Goal: Use online tool/utility: Utilize a website feature to perform a specific function

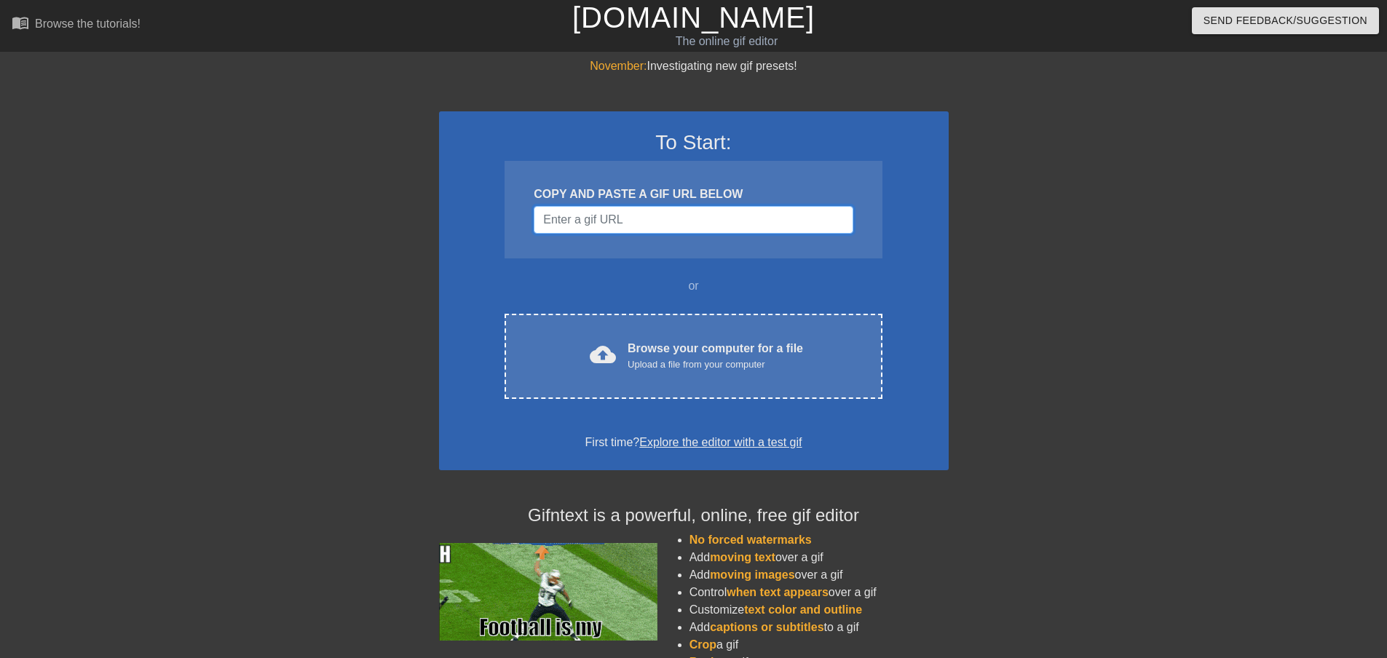
click at [659, 211] on input "Username" at bounding box center [693, 220] width 319 height 28
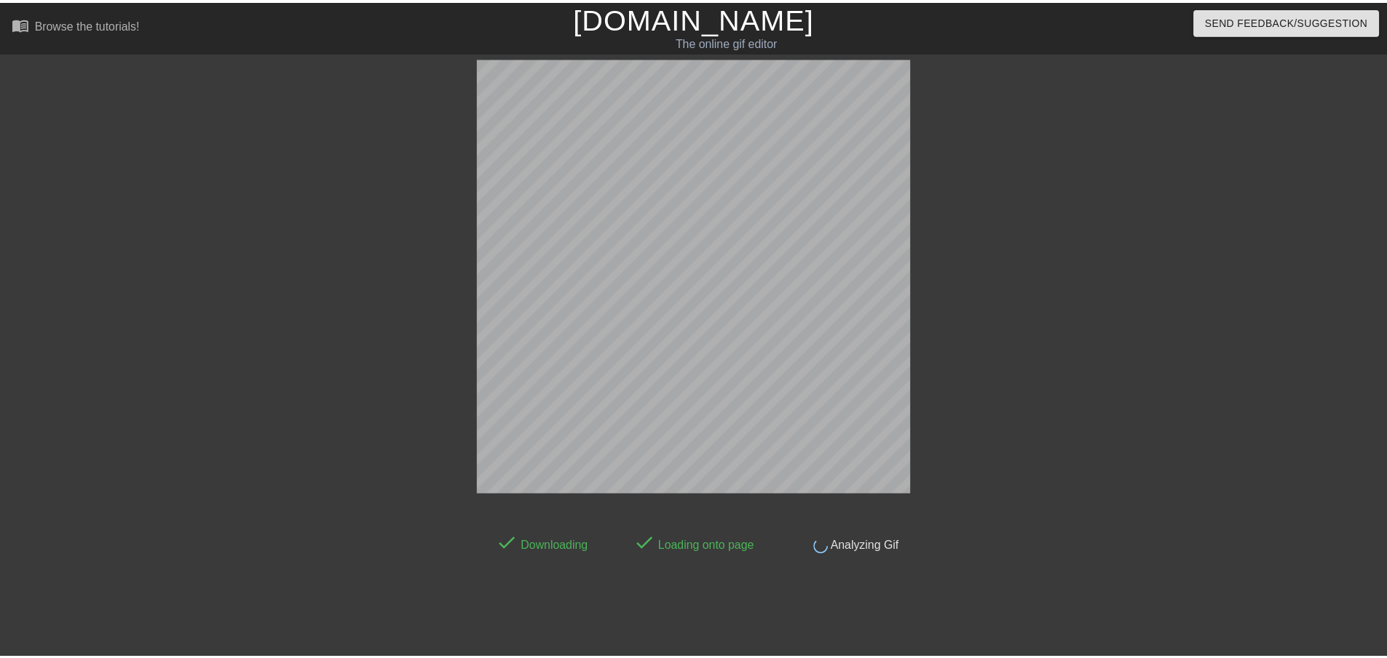
scroll to position [23, 0]
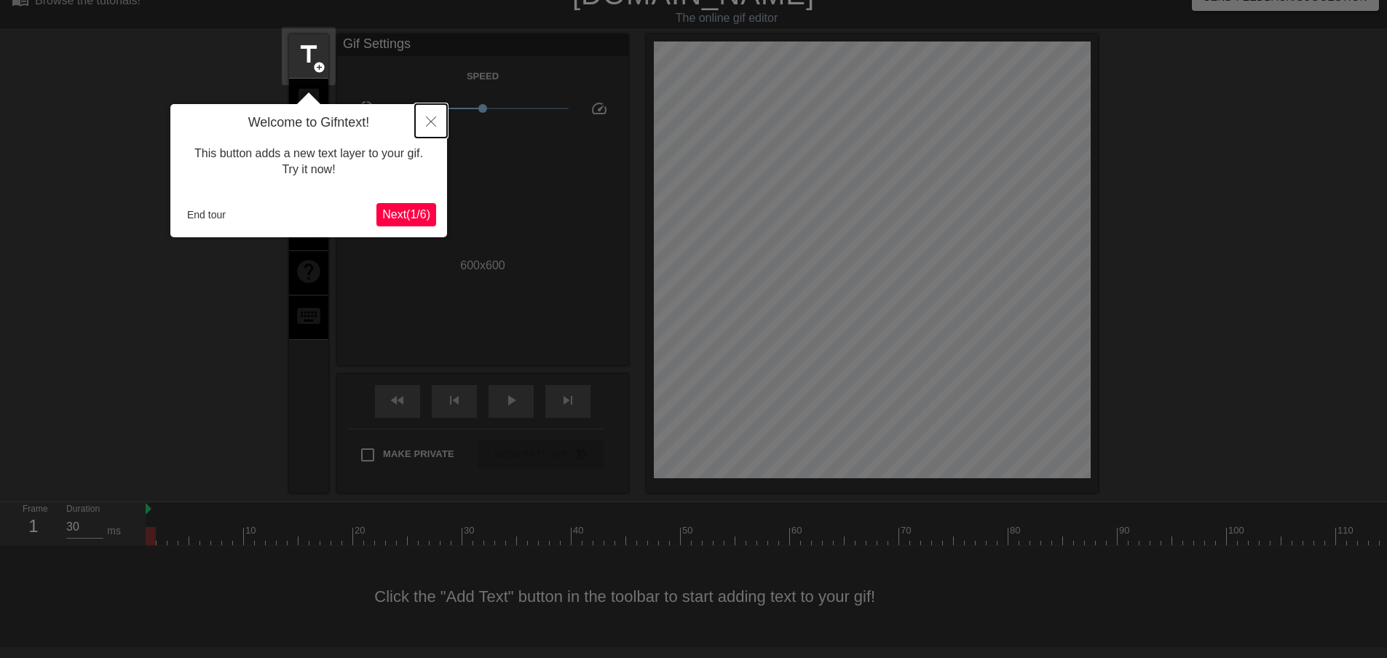
click at [424, 119] on button "Close" at bounding box center [431, 120] width 32 height 33
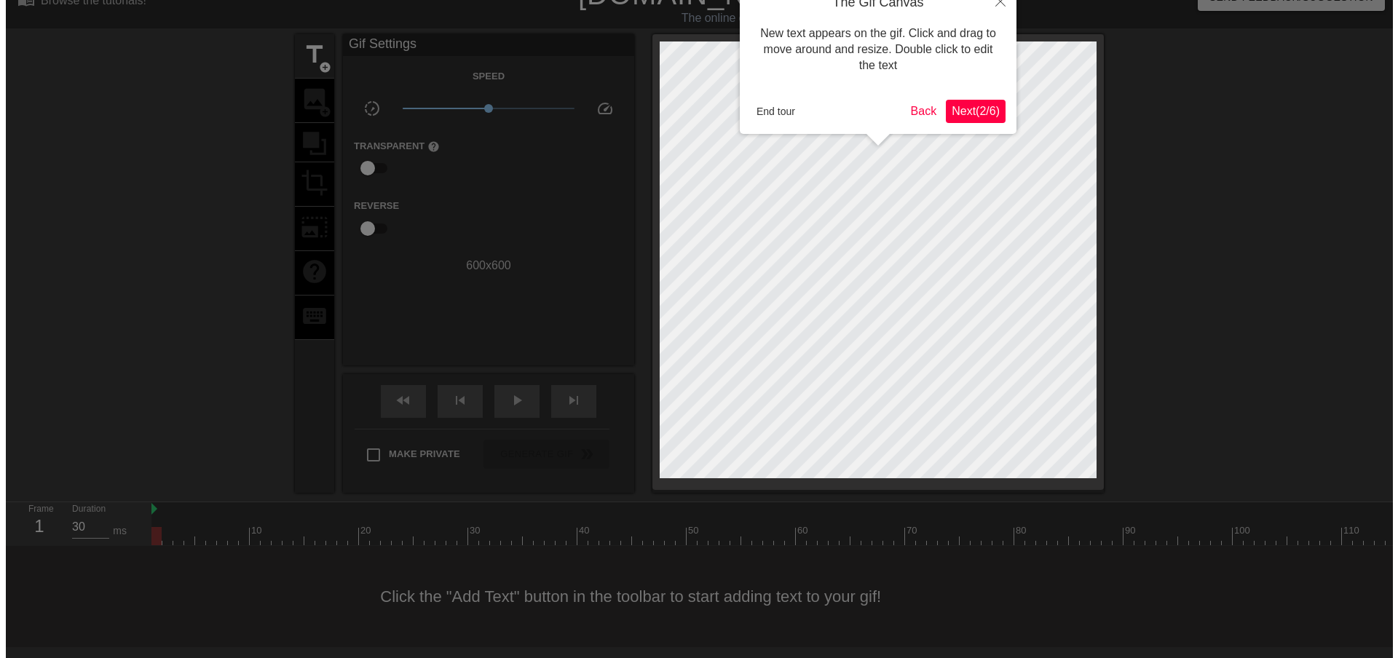
scroll to position [0, 0]
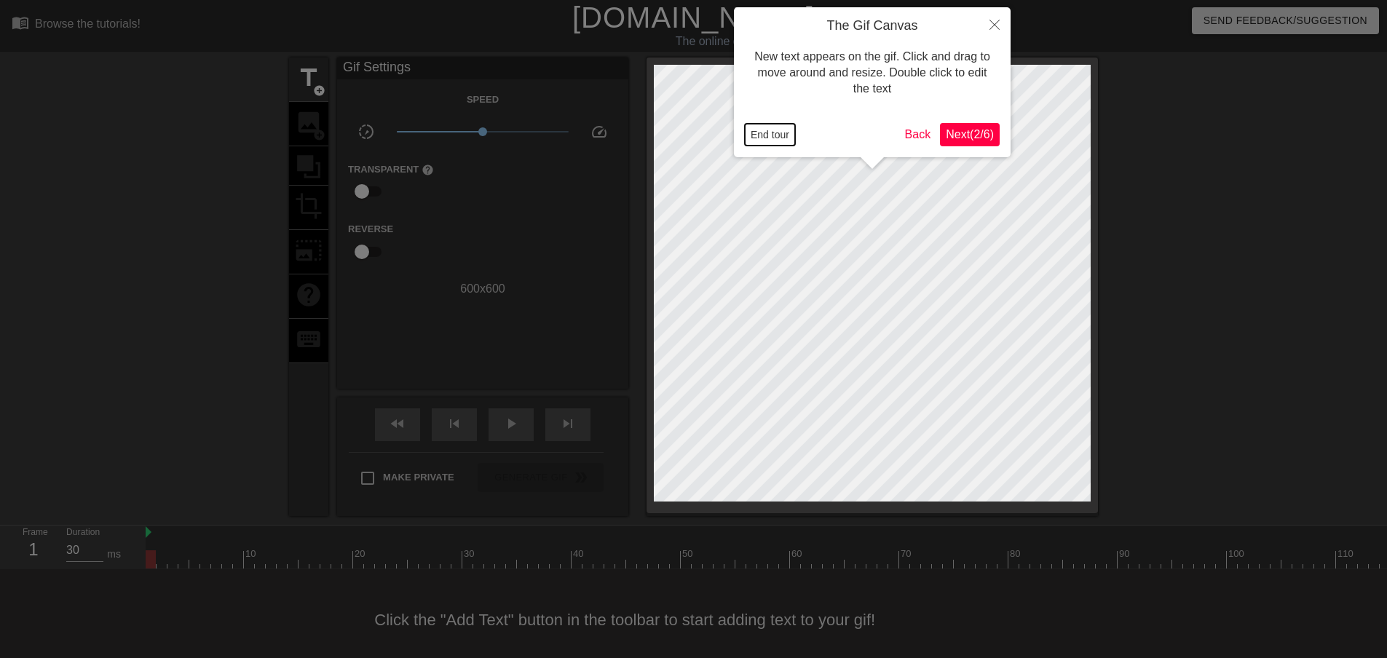
click at [762, 132] on button "End tour" at bounding box center [770, 135] width 50 height 22
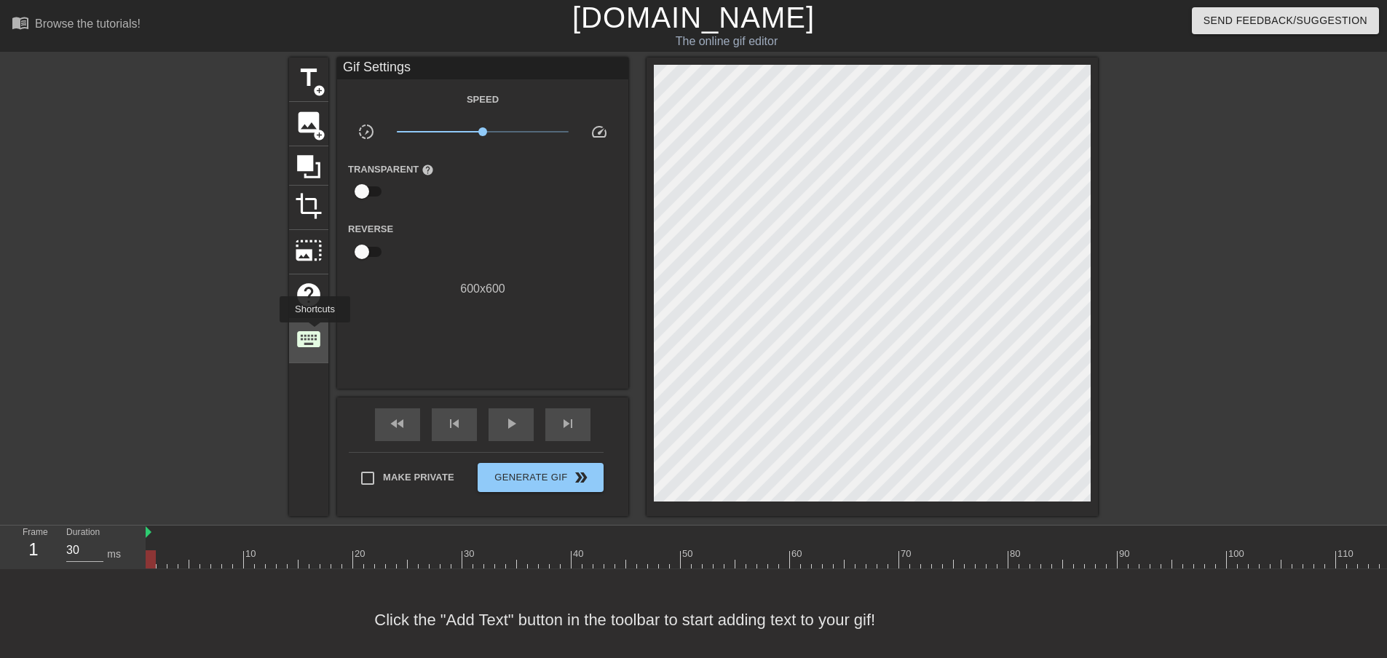
click at [315, 333] on span "keyboard" at bounding box center [309, 339] width 28 height 28
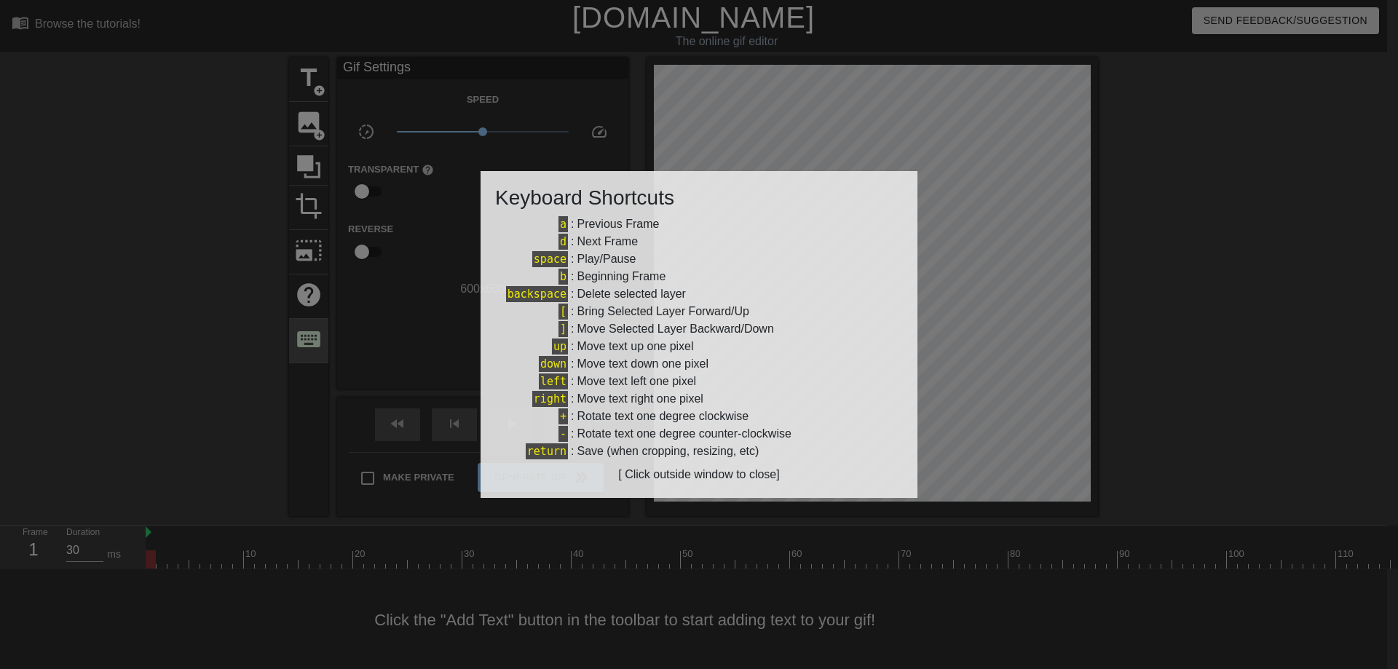
click at [315, 333] on div at bounding box center [699, 334] width 1398 height 669
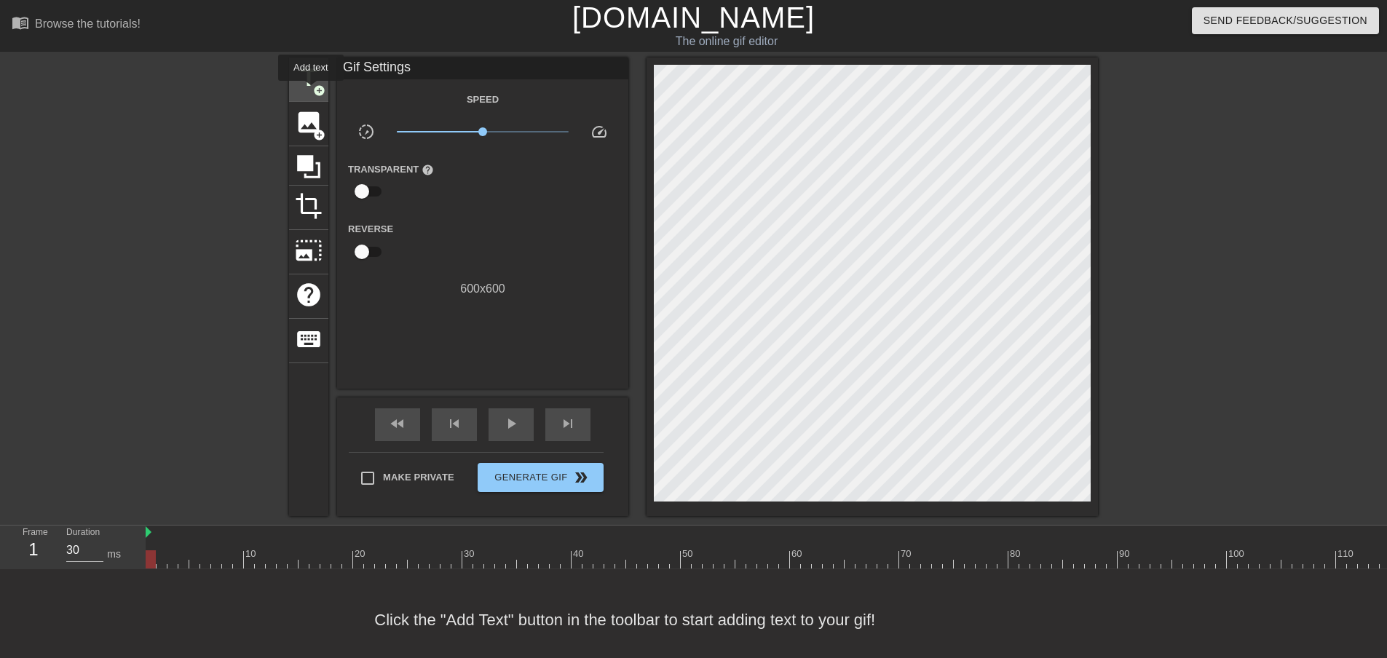
click at [312, 82] on span "title" at bounding box center [309, 78] width 28 height 28
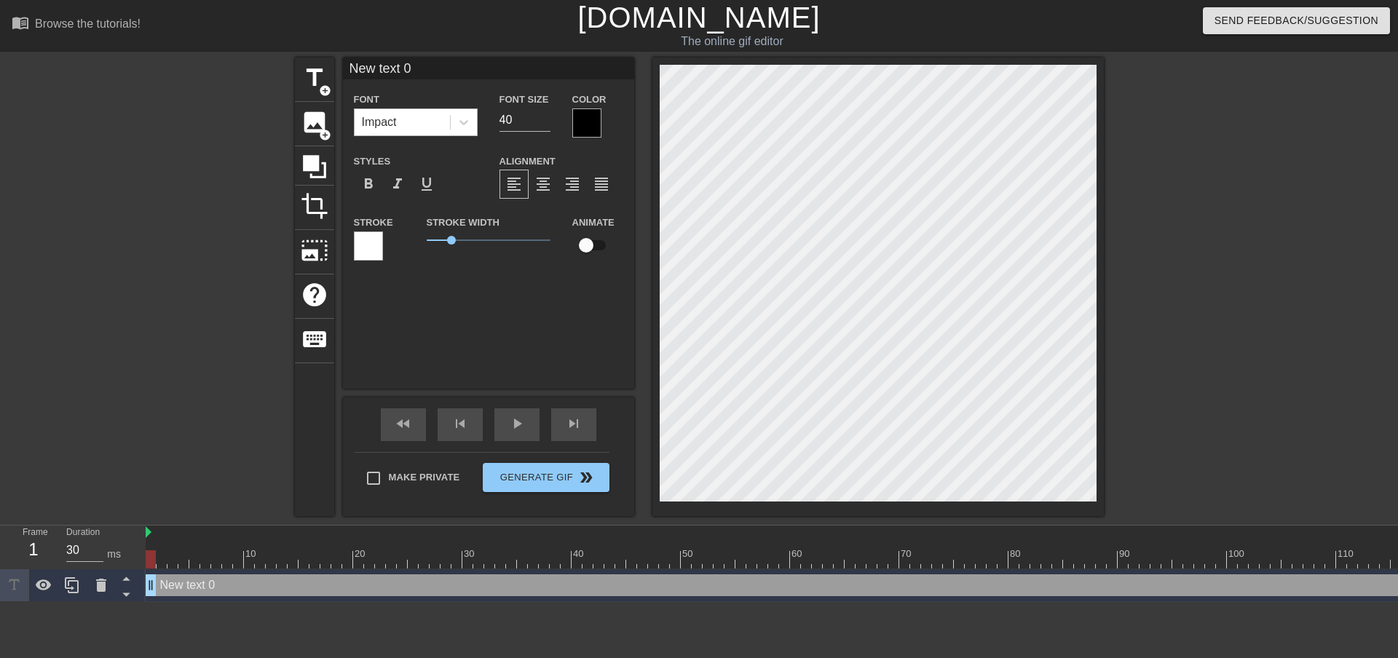
click at [447, 125] on div "Impact" at bounding box center [402, 122] width 95 height 26
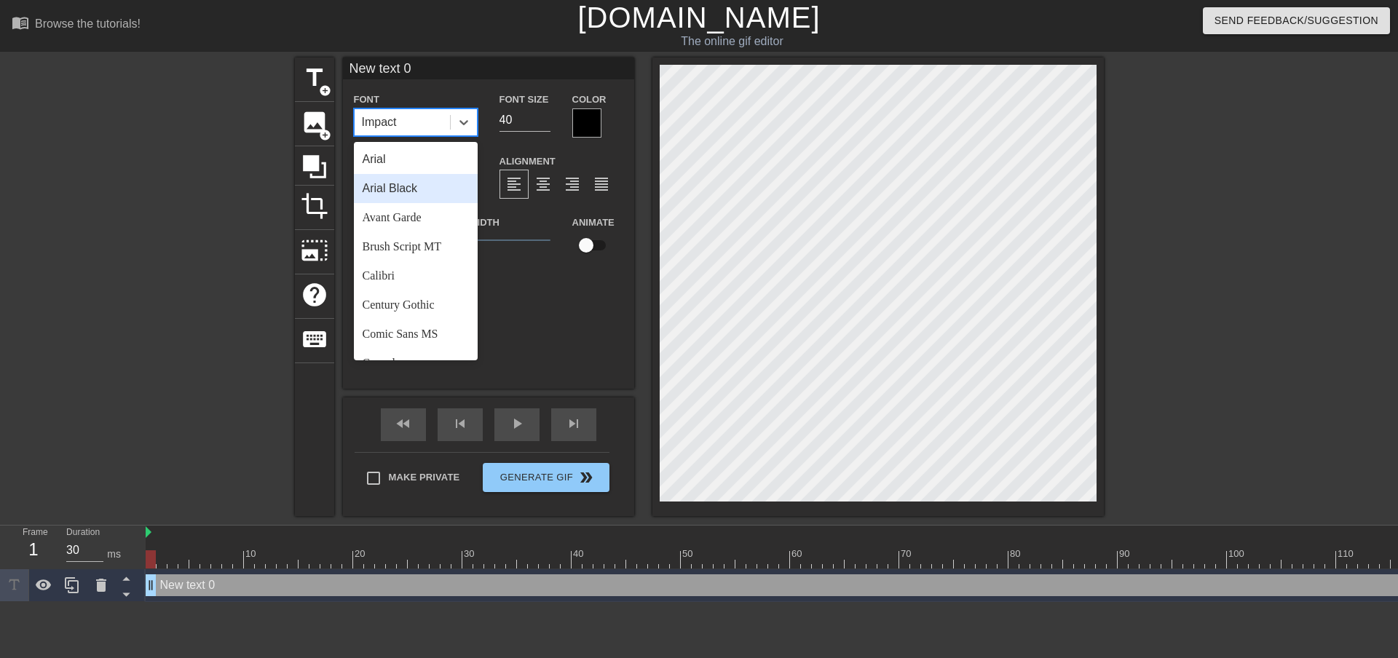
click at [424, 164] on div "Arial" at bounding box center [416, 159] width 124 height 29
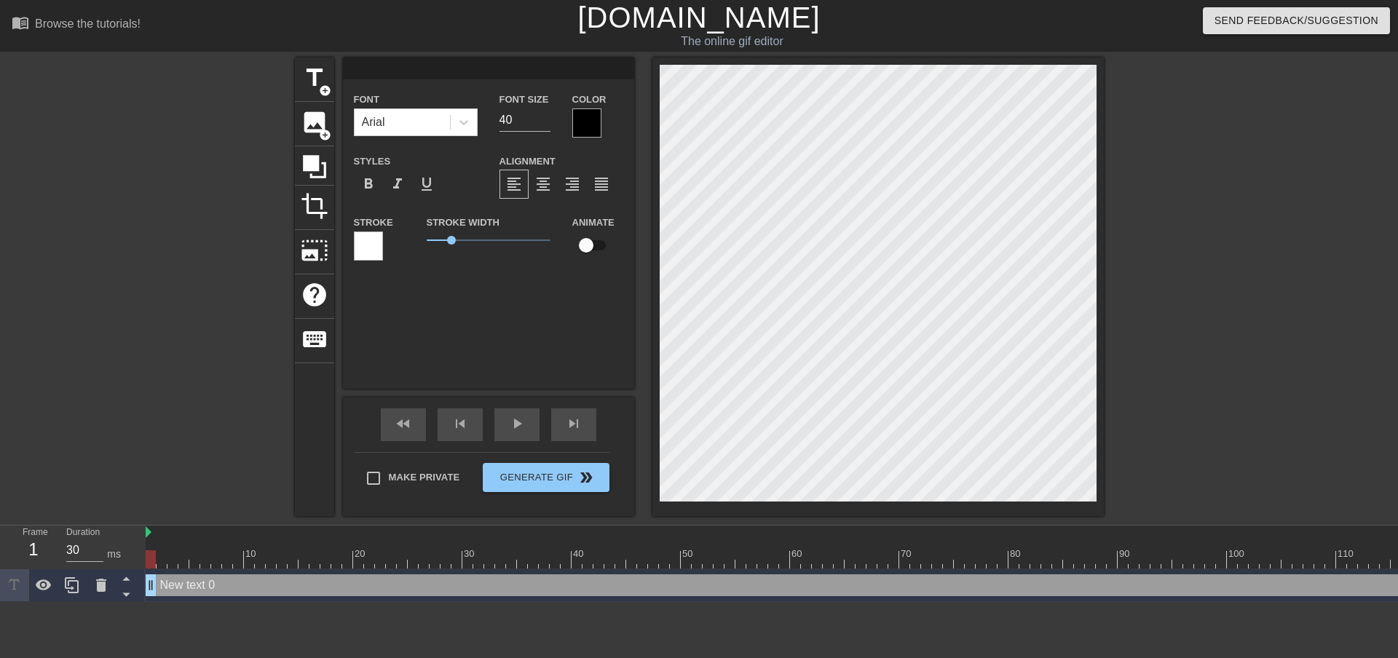
scroll to position [2, 2]
paste textarea "[URL][DOMAIN_NAME]"
type input "[URL][DOMAIN_NAME]"
type textarea "[URL][DOMAIN_NAME]"
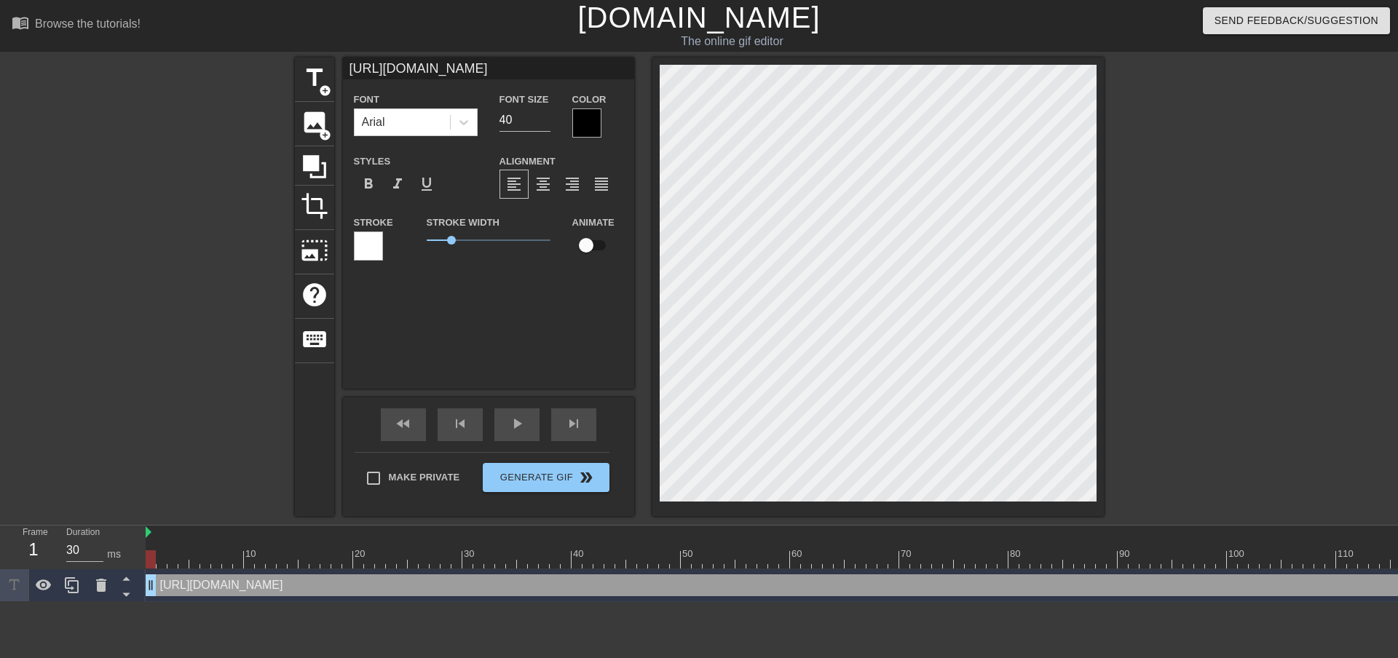
type input "a"
type textarea "a"
type input "an"
type textarea "an"
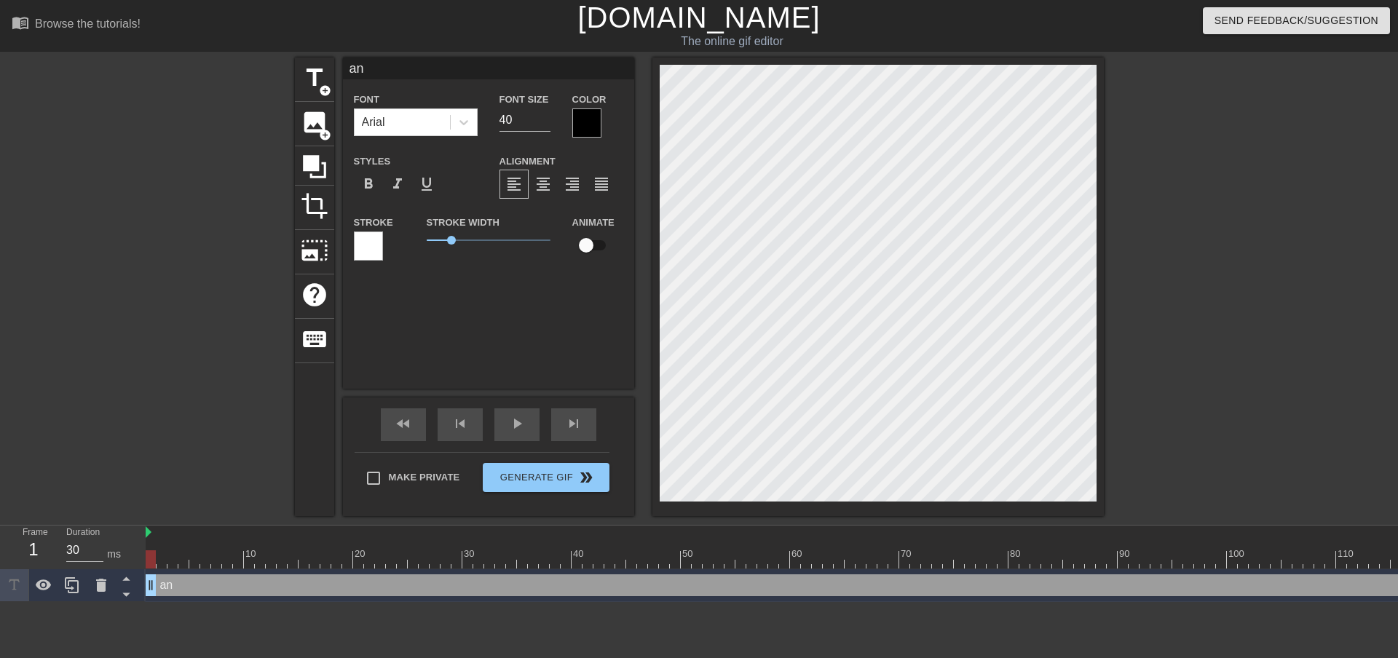
type input "ano"
type textarea "ano"
type input "anom"
type textarea "anom"
type input "d"
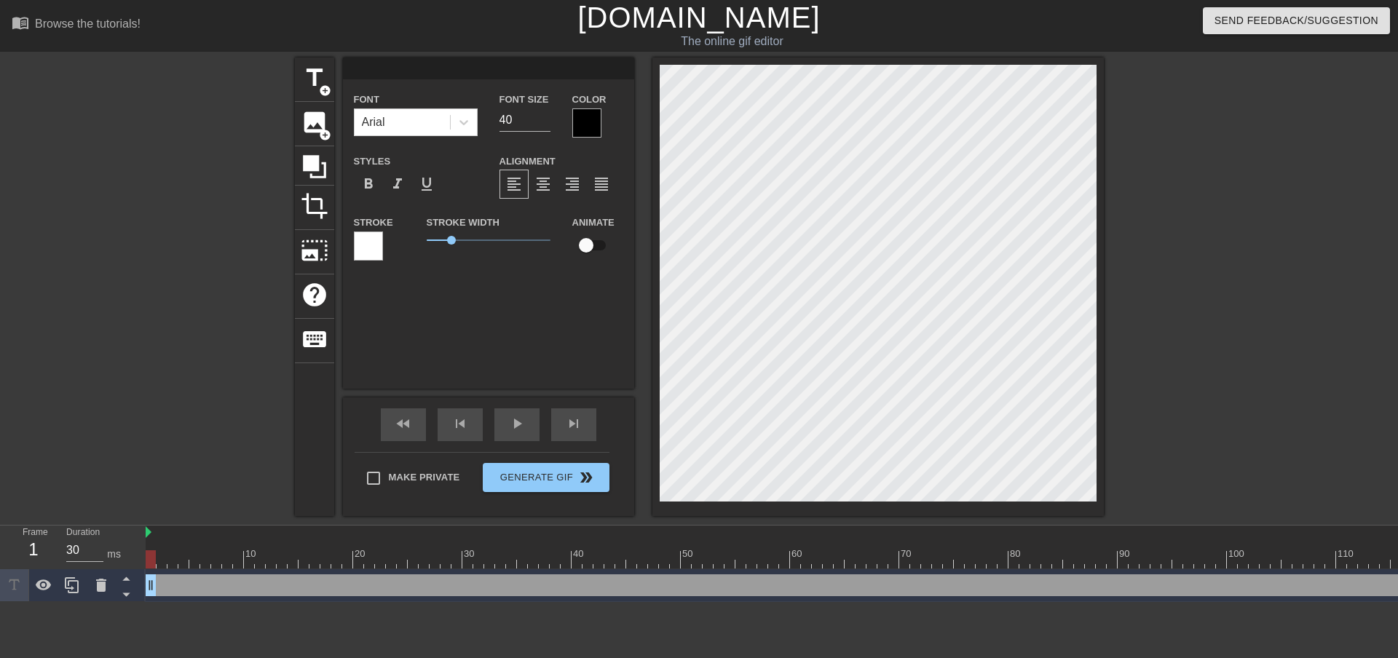
type textarea "d"
type input "di"
type textarea "di"
type input "dis"
type textarea "dis"
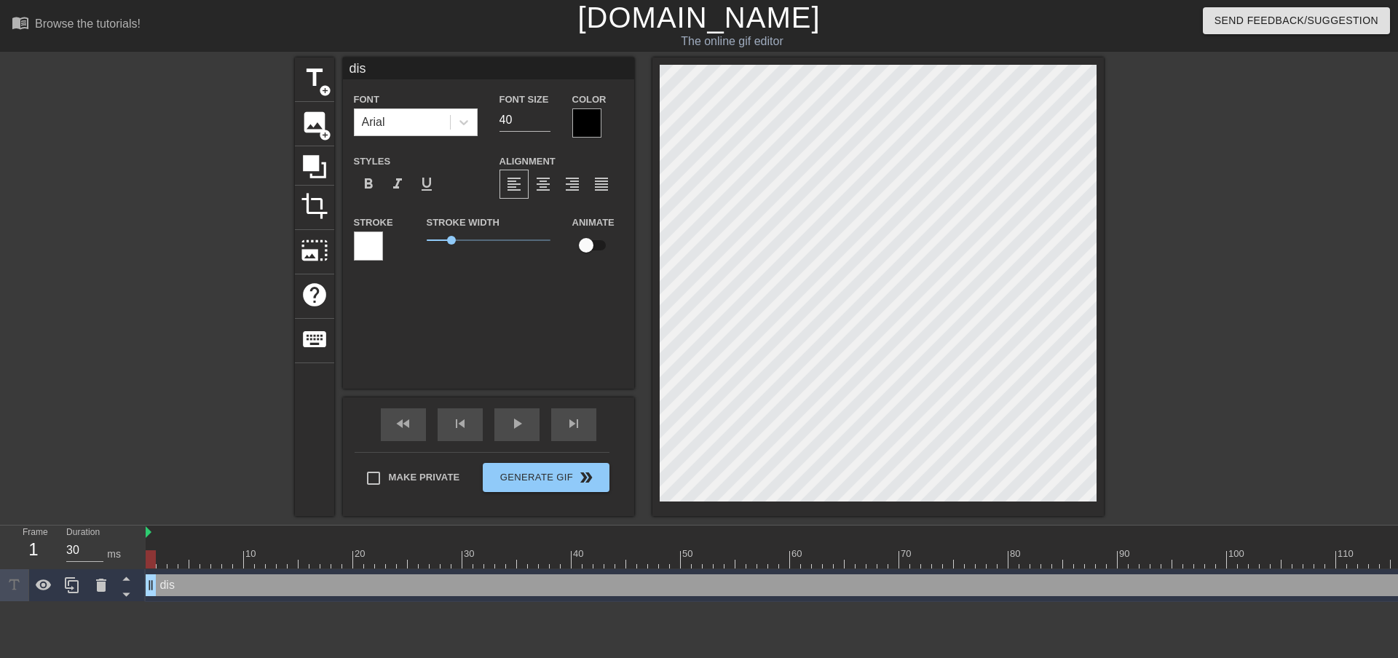
type input "disc"
type textarea "disco"
type input "discor"
type textarea "discor"
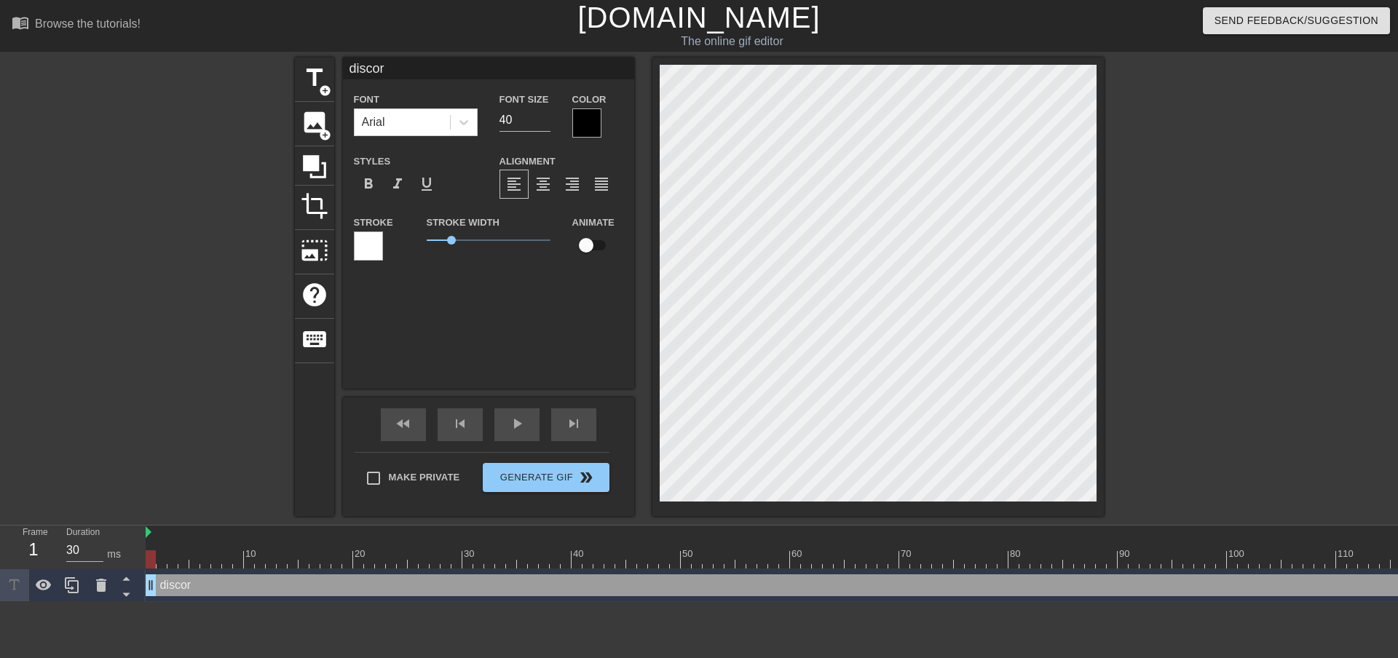
type input "discord"
type textarea "discord"
type input "discord"
type textarea "discord"
type input "discord i"
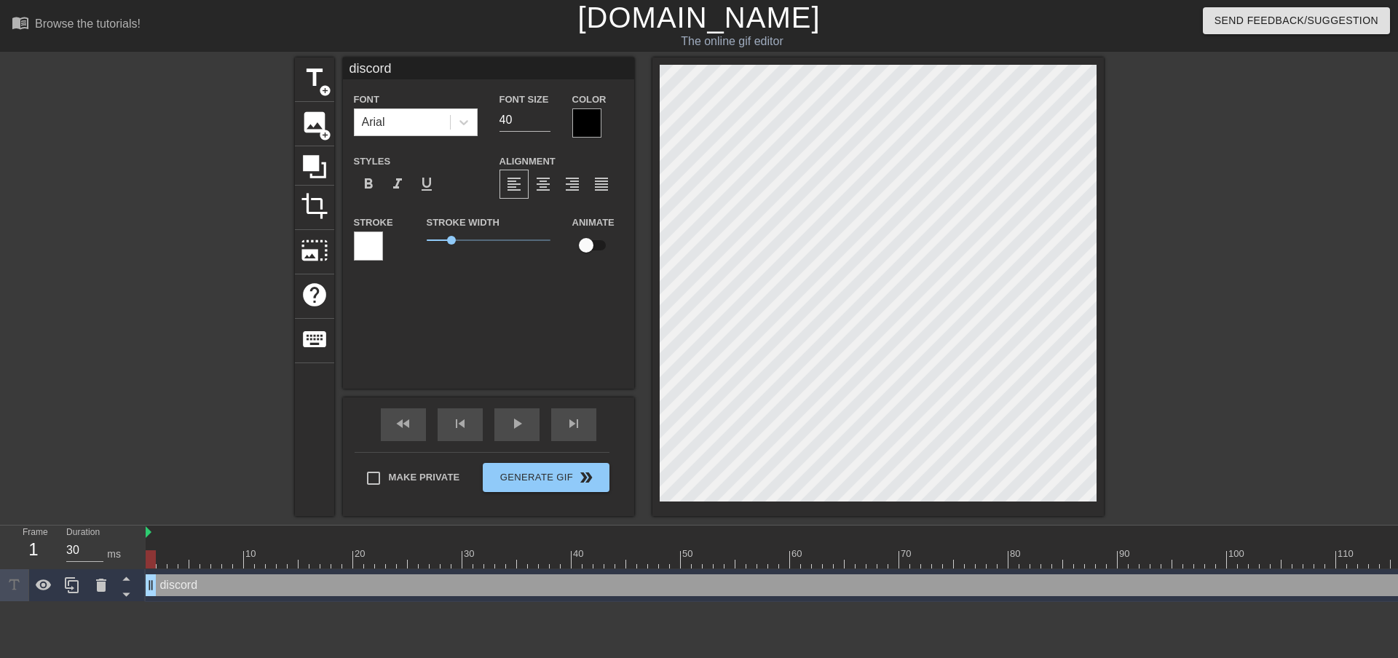
type textarea "discord i"
type input "discord is"
type textarea "discord is"
type input "discord is"
type textarea "discord is"
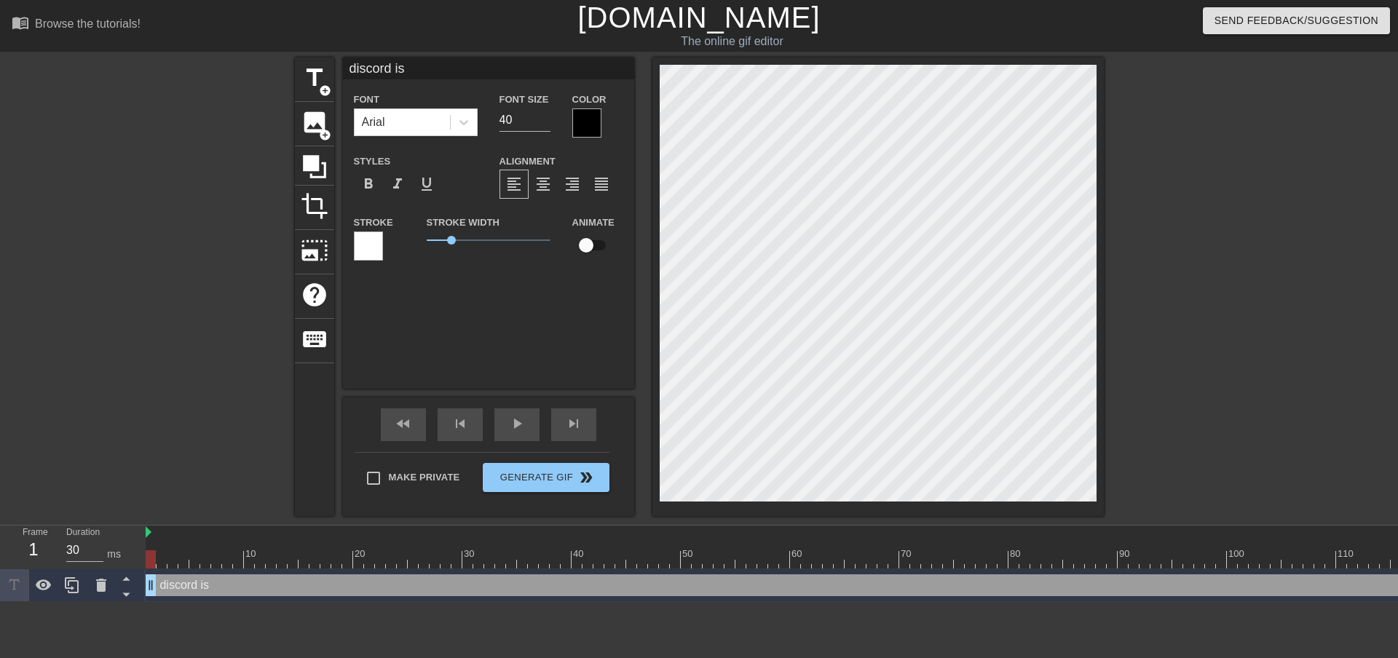
type input "discord is d"
type textarea "discord is d"
type input "discord is do"
type textarea "discord is do"
type input "discord is dow"
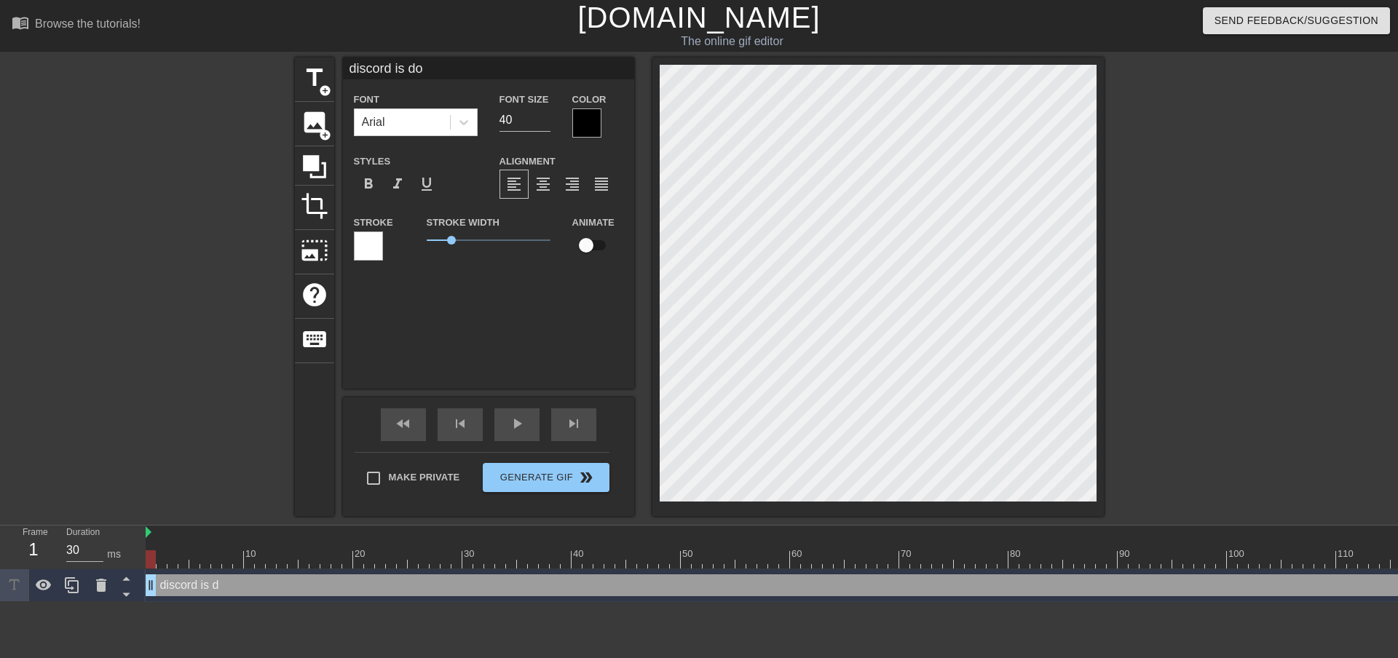
type textarea "discord is dow"
type input "discord is down"
type textarea "discord is down"
type input "discord is down"
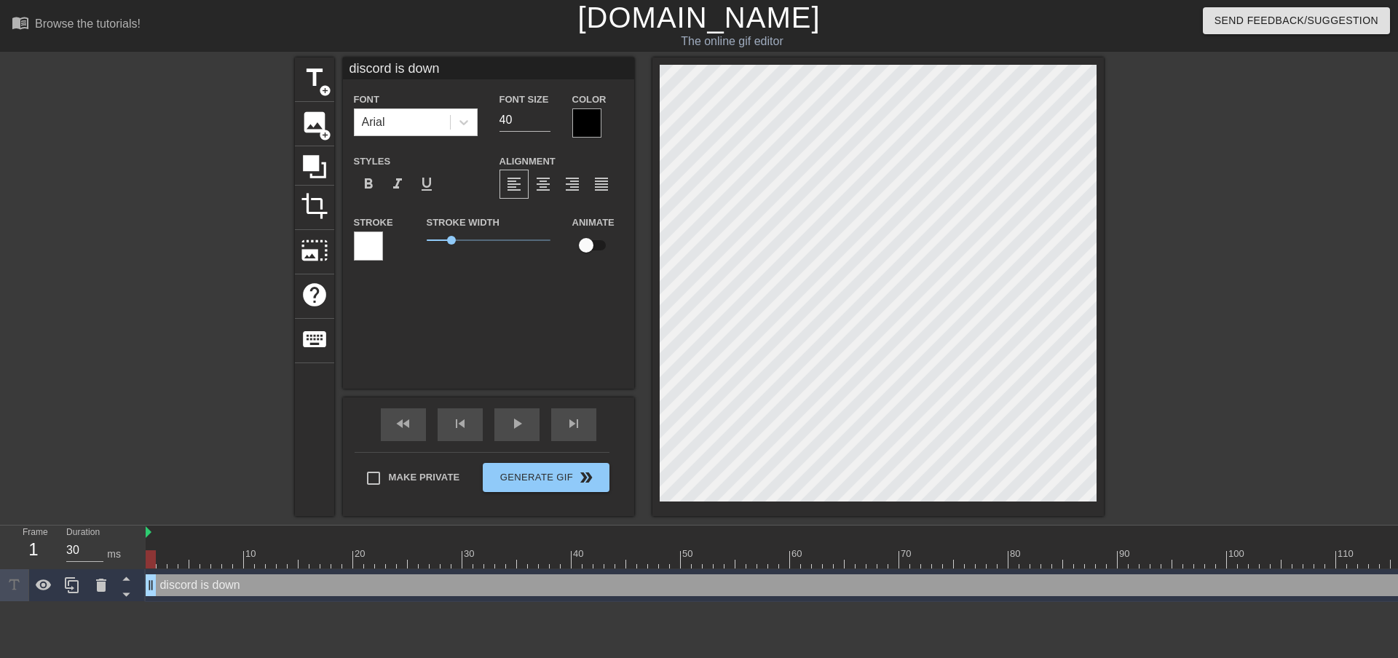
type textarea "discord is down"
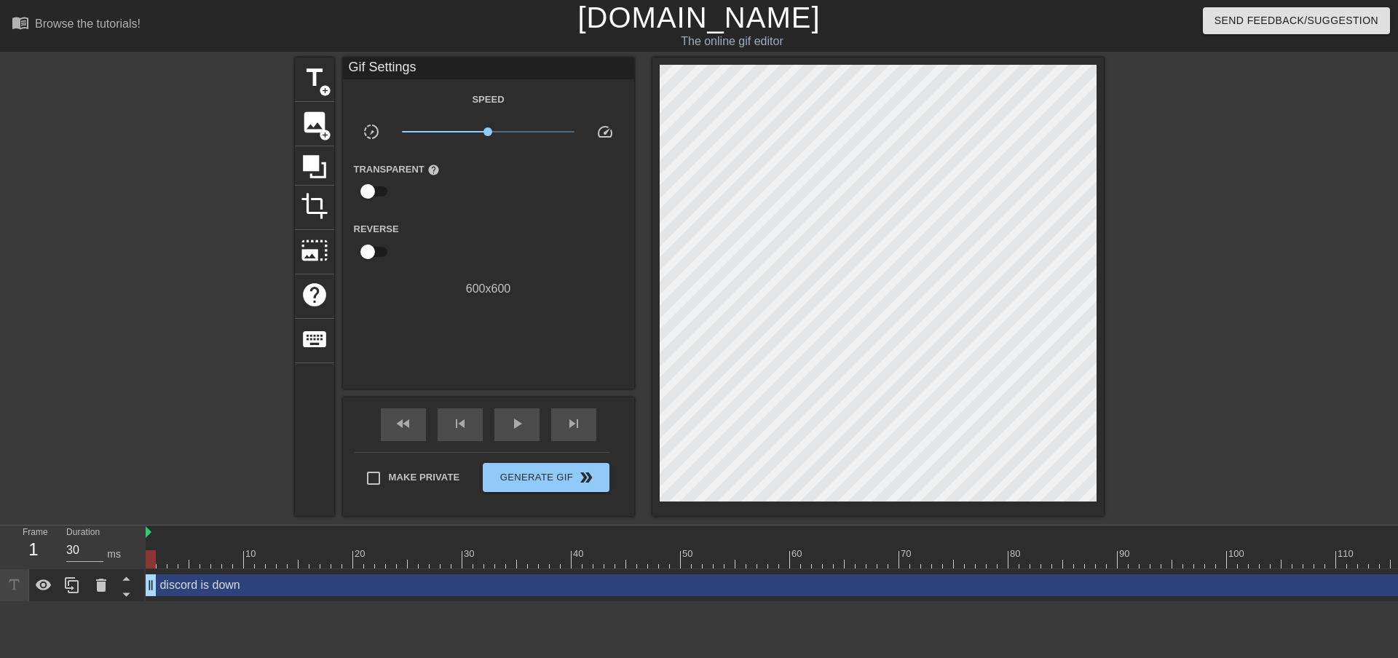
click at [1208, 345] on div at bounding box center [1230, 276] width 218 height 437
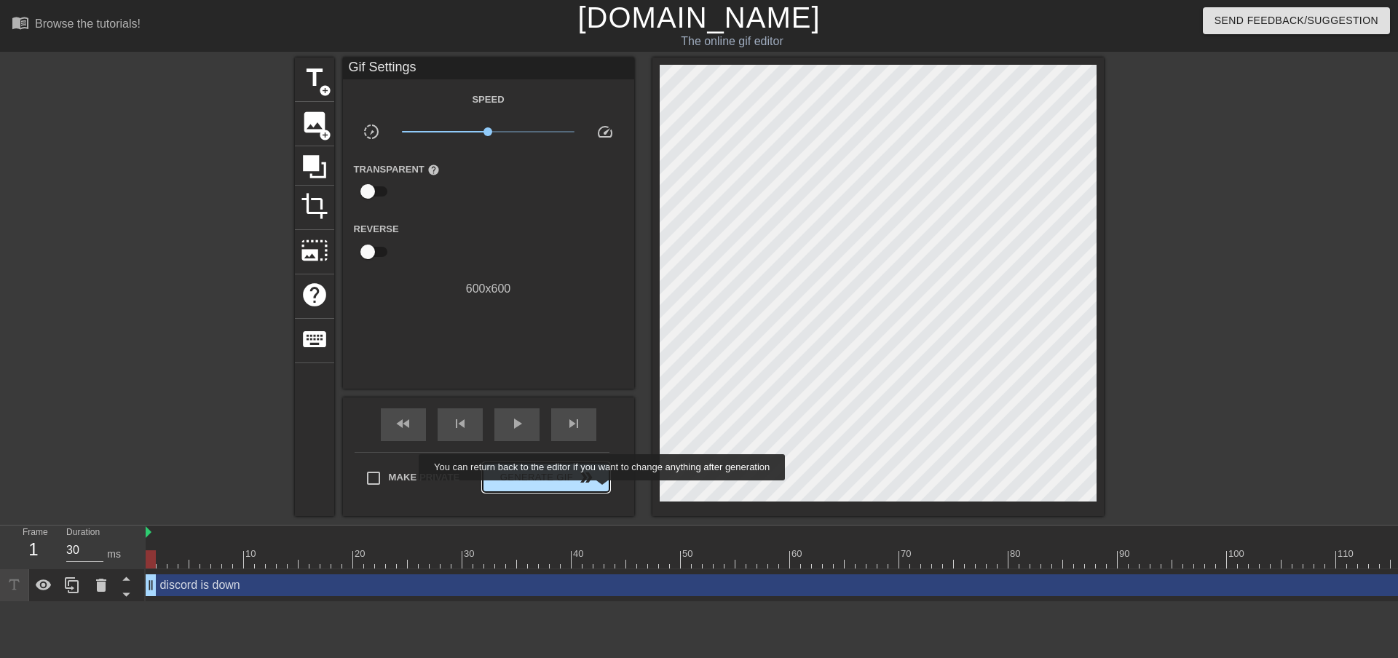
click at [601, 489] on button "Generate Gif double_arrow" at bounding box center [546, 477] width 126 height 29
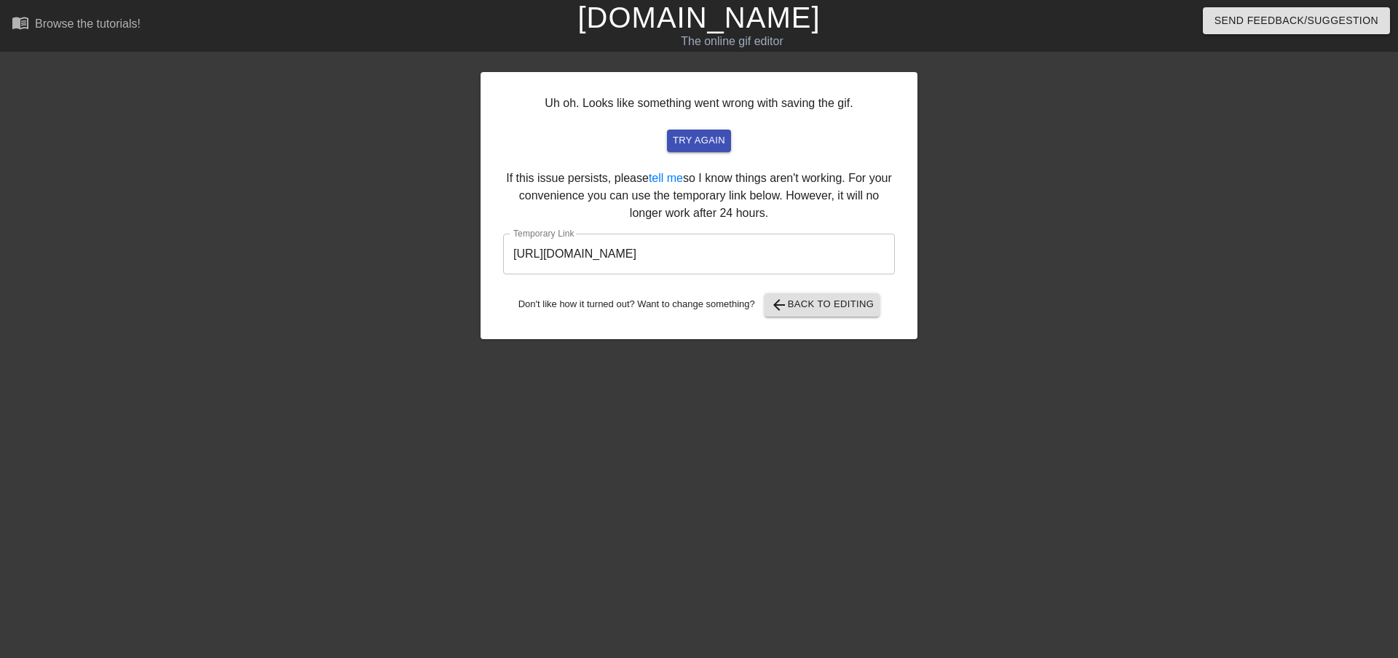
click at [781, 263] on input "[URL][DOMAIN_NAME]" at bounding box center [699, 254] width 392 height 41
click at [707, 149] on button "try again" at bounding box center [699, 141] width 64 height 23
click at [735, 253] on input "[URL][DOMAIN_NAME]" at bounding box center [699, 254] width 392 height 41
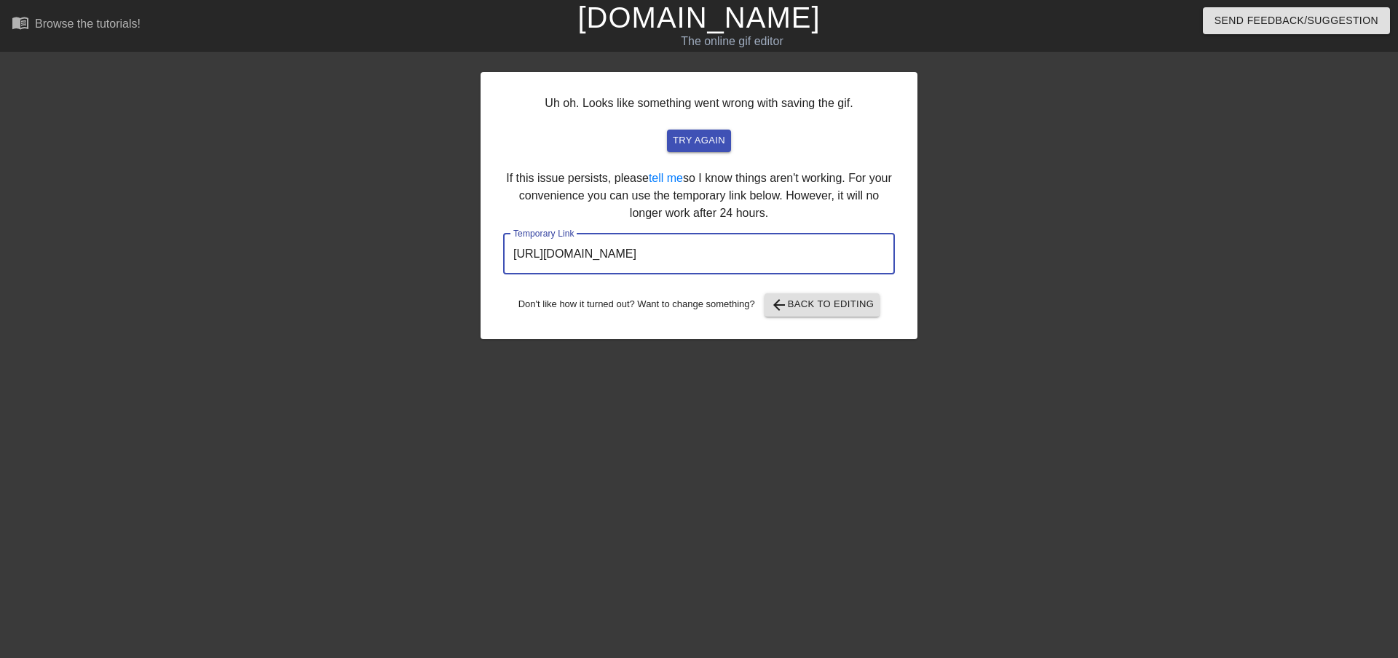
click at [737, 250] on input "[URL][DOMAIN_NAME]" at bounding box center [699, 254] width 392 height 41
click at [737, 249] on input "[URL][DOMAIN_NAME]" at bounding box center [699, 254] width 392 height 41
click at [387, 312] on div at bounding box center [354, 276] width 218 height 437
